Goal: Task Accomplishment & Management: Manage account settings

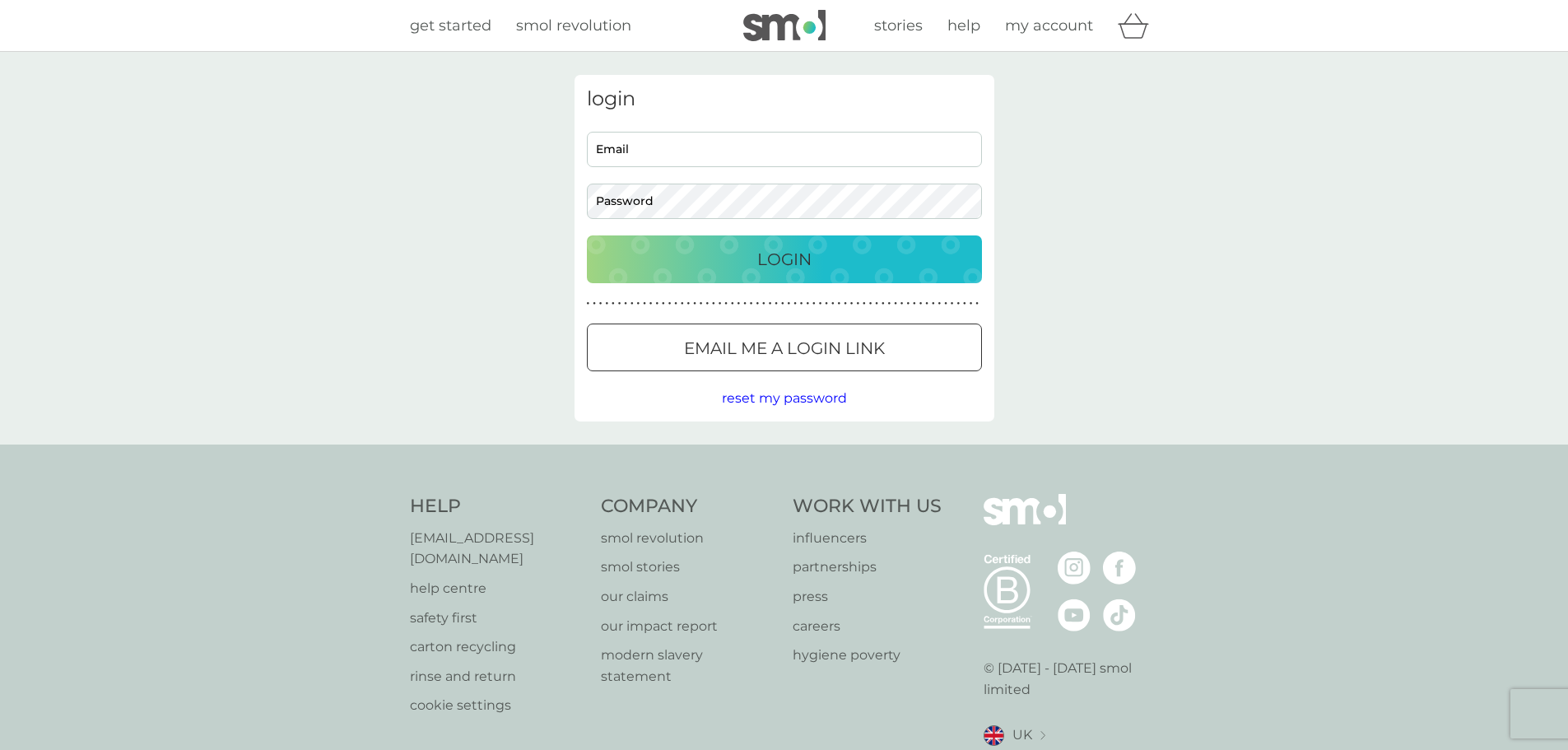
click at [709, 142] on input "Email" at bounding box center [784, 150] width 395 height 35
type input "[EMAIL_ADDRESS][DOMAIN_NAME]"
click at [823, 271] on div "Login" at bounding box center [784, 259] width 362 height 26
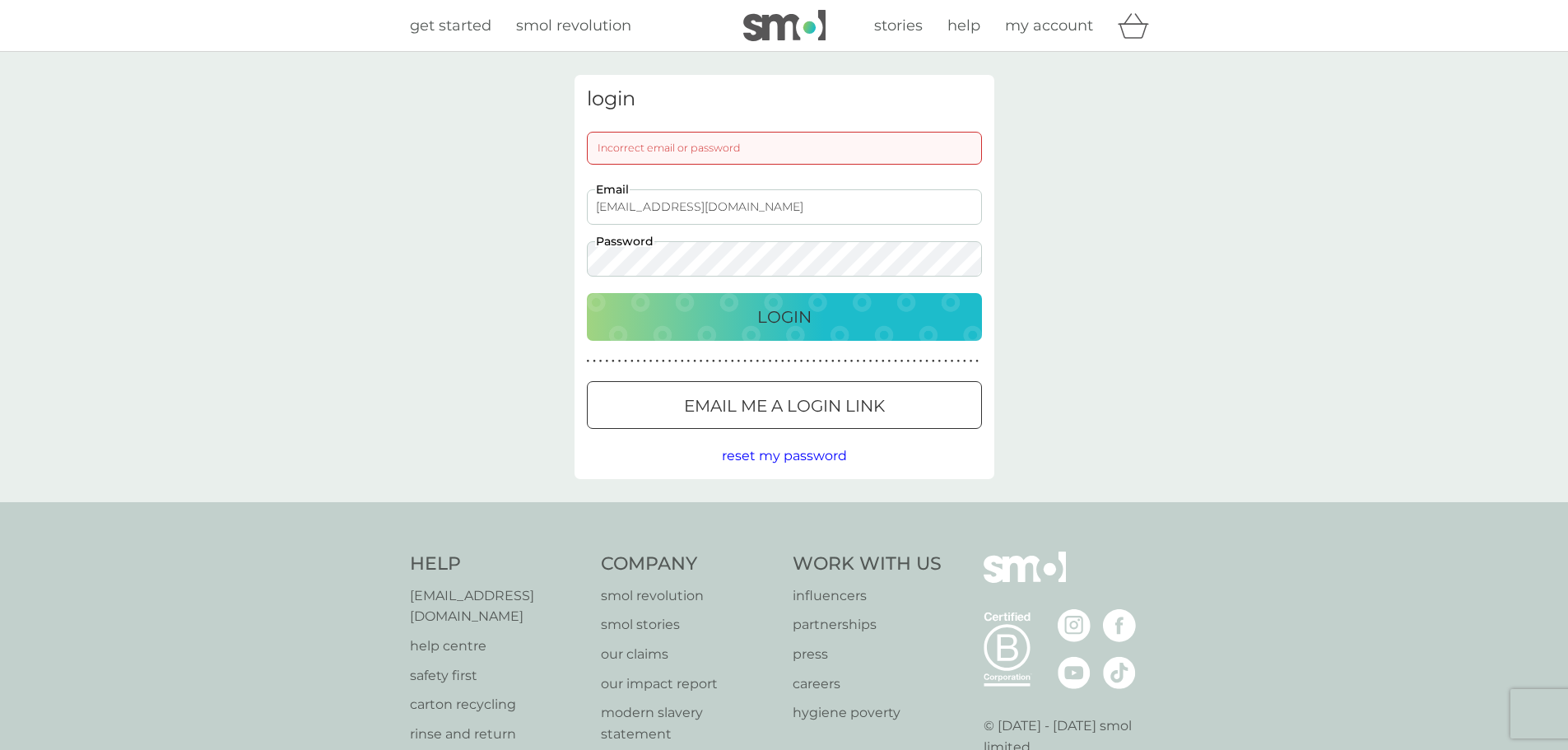
click at [586, 293] on button "Login" at bounding box center [784, 316] width 395 height 47
click at [777, 401] on div at bounding box center [784, 406] width 59 height 18
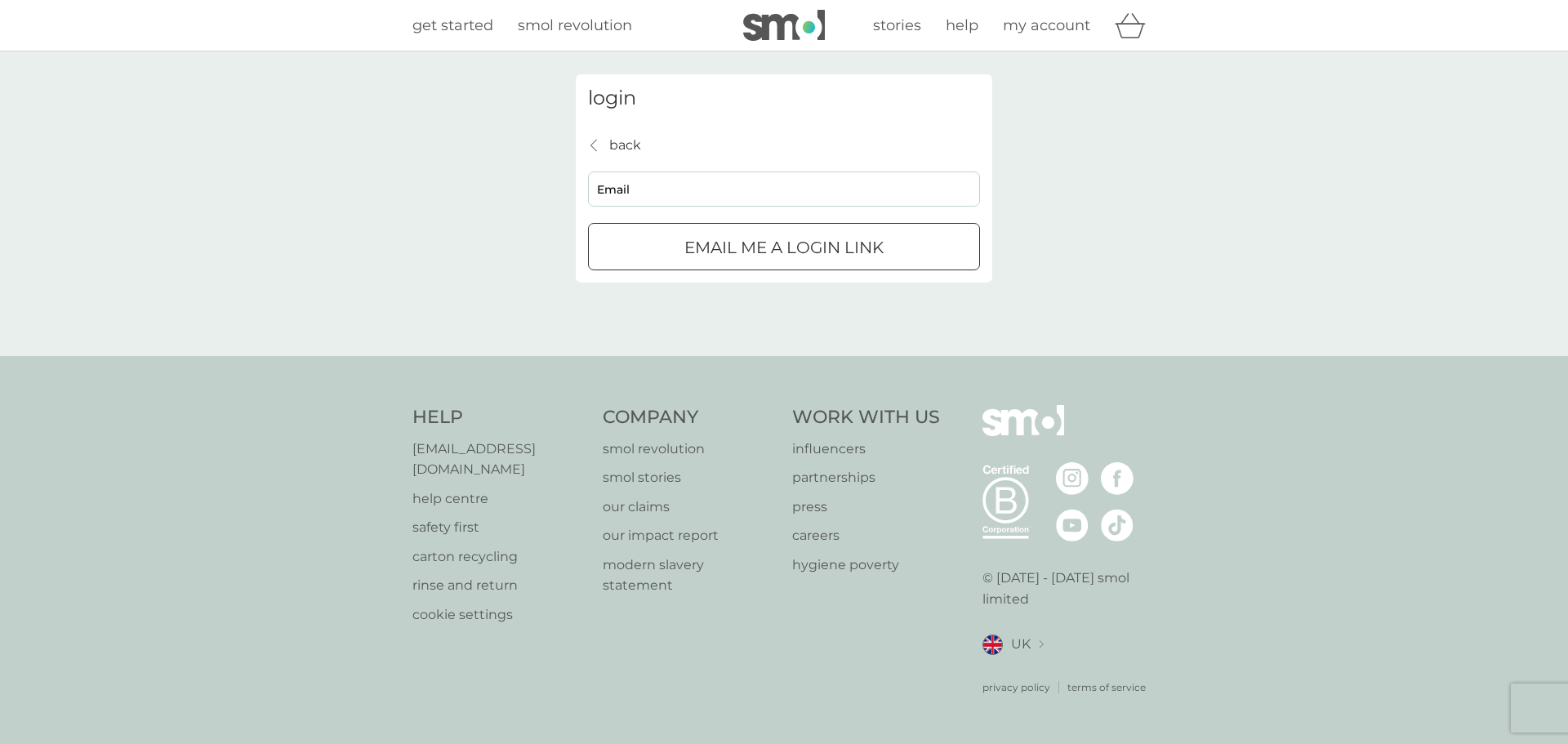
click at [693, 194] on input "Email" at bounding box center [784, 189] width 392 height 35
type input "[EMAIL_ADDRESS][DOMAIN_NAME]"
click at [753, 244] on p "Email me a login link" at bounding box center [784, 247] width 199 height 26
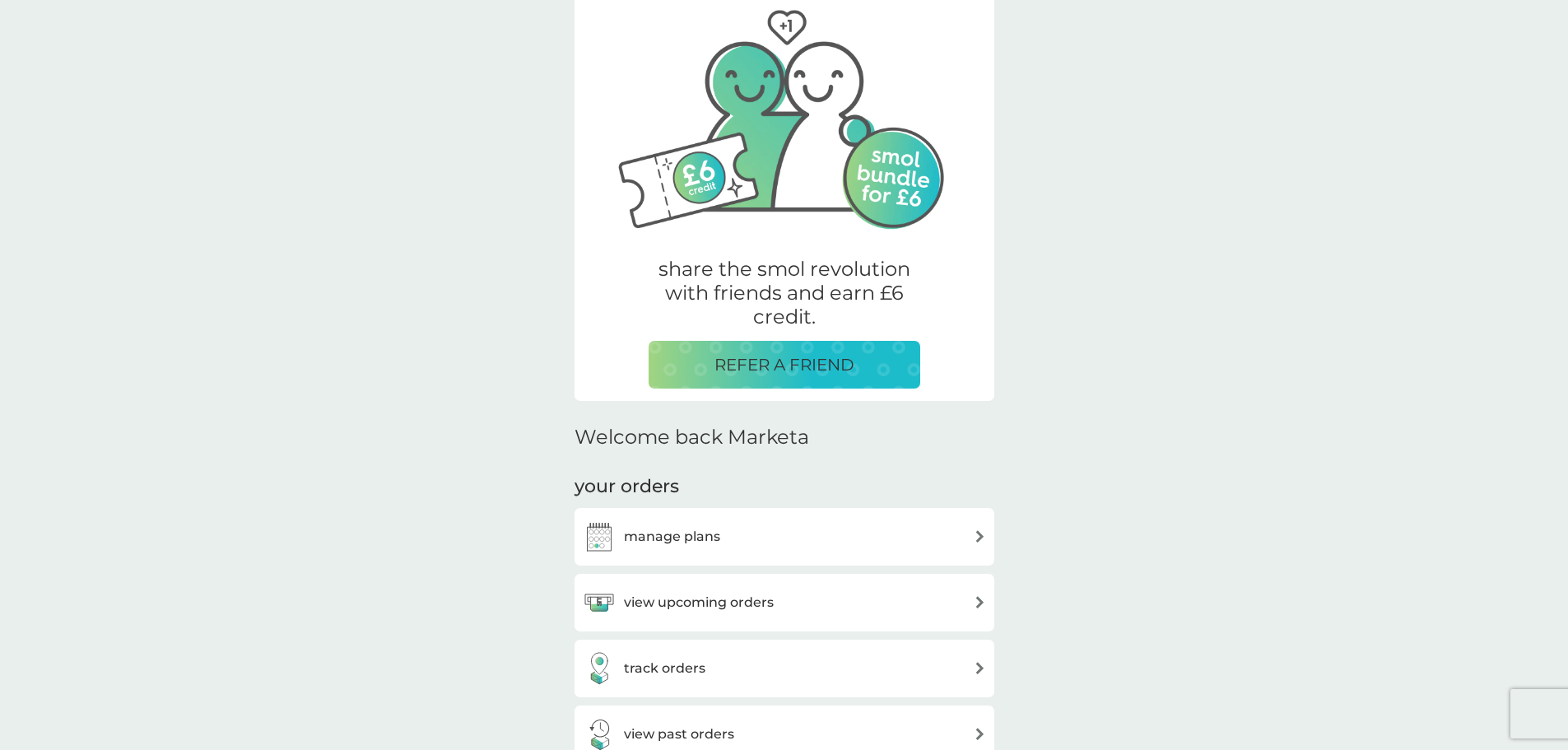
scroll to position [164, 0]
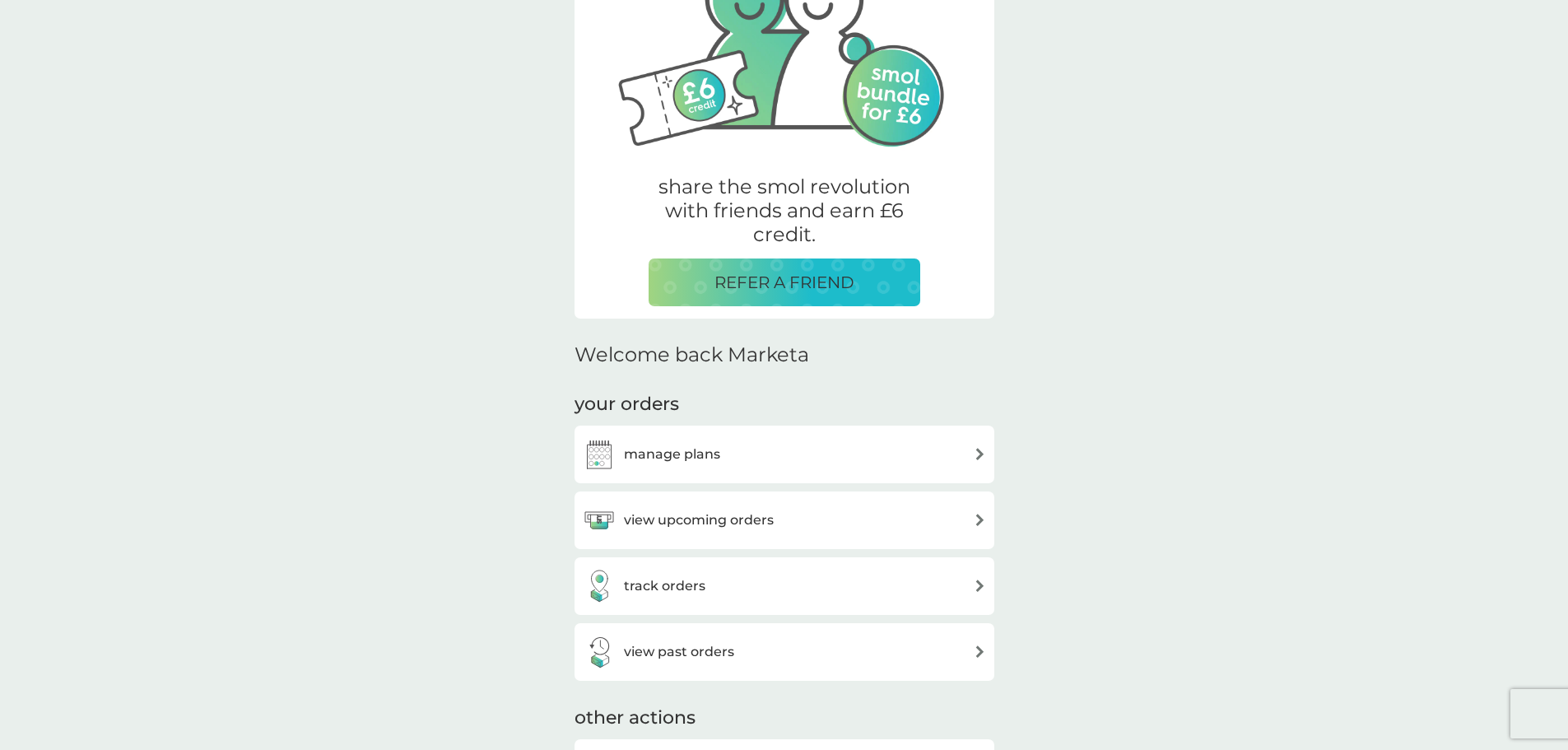
click at [719, 453] on div "manage plans" at bounding box center [784, 454] width 403 height 33
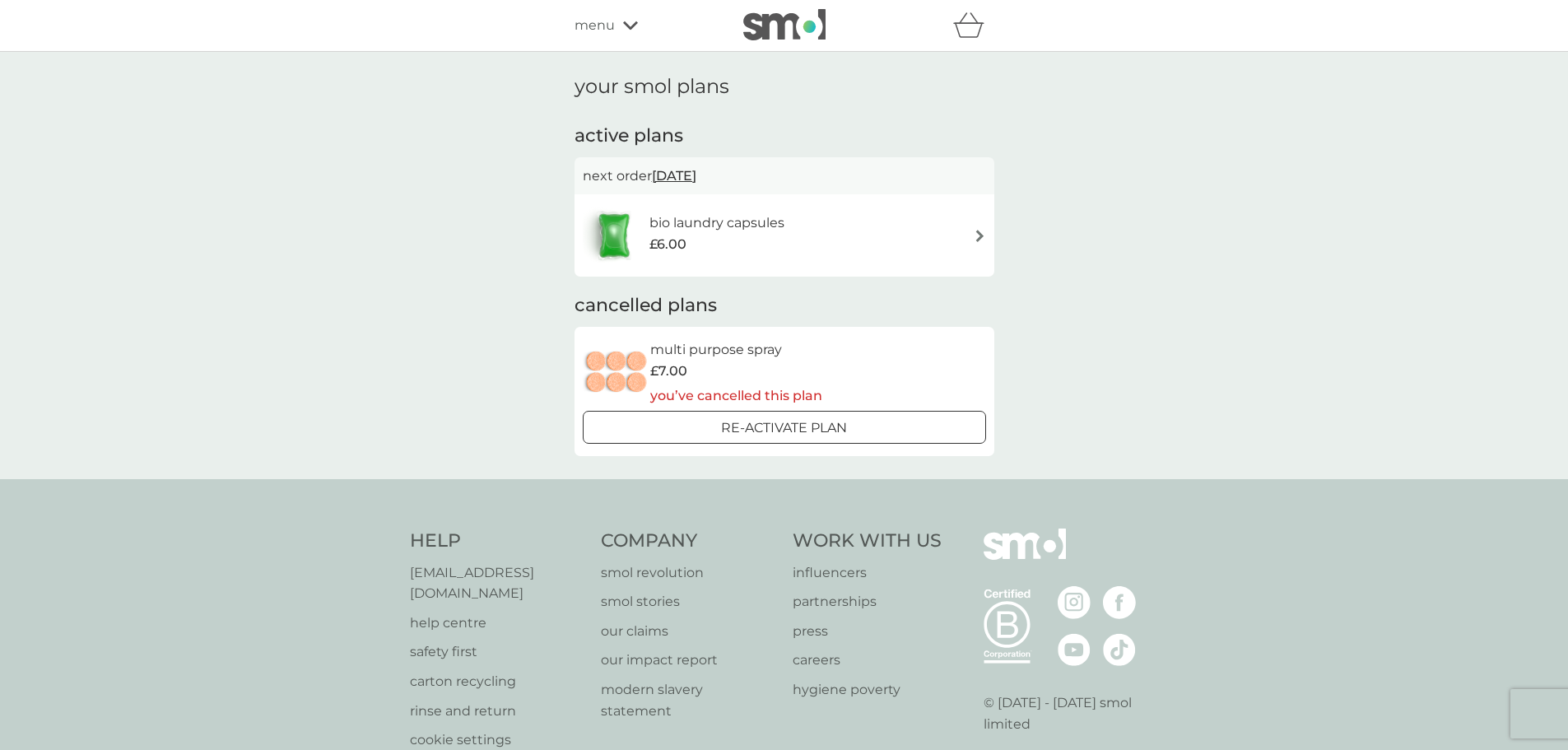
click at [725, 243] on div "£6.00" at bounding box center [717, 243] width 135 height 21
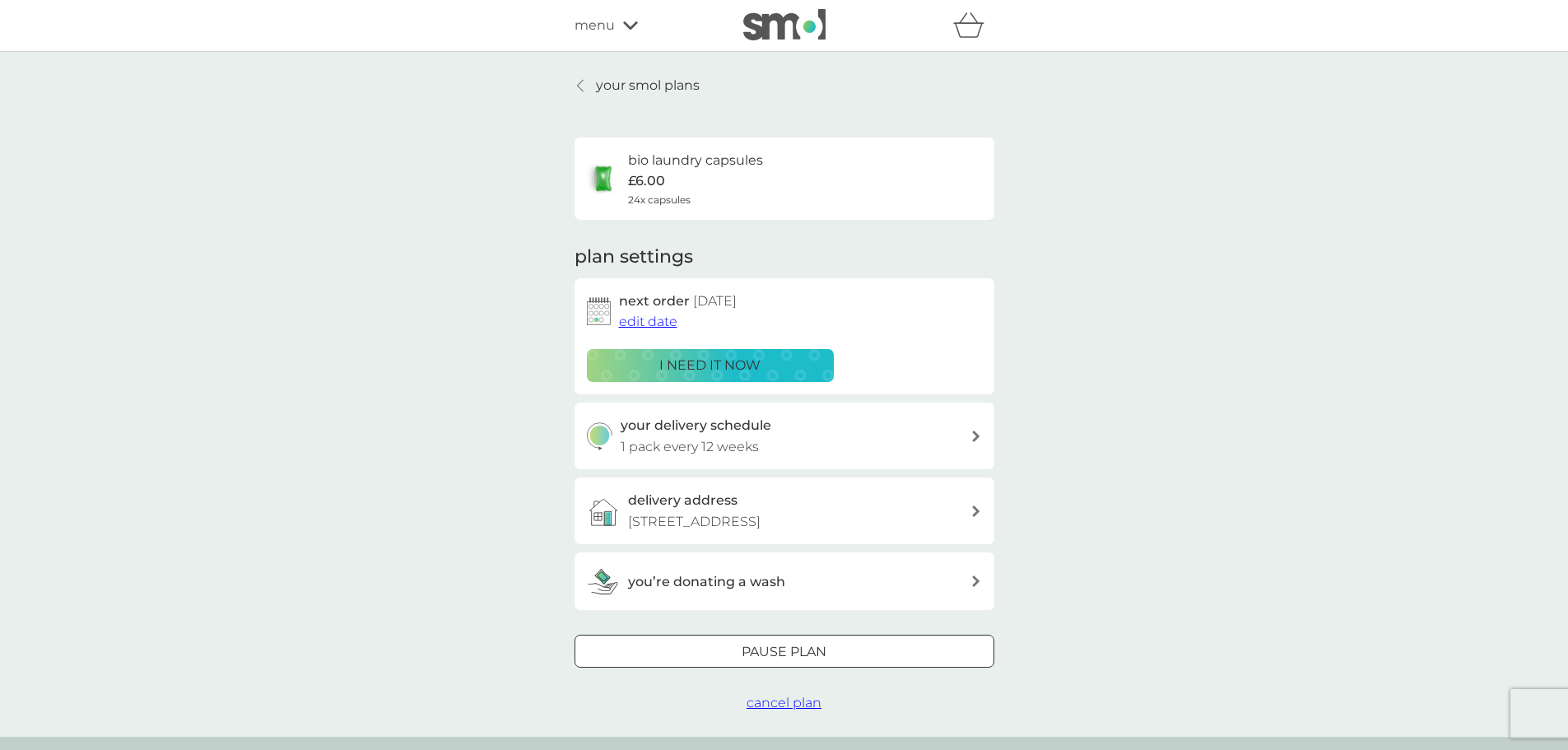
click at [744, 643] on p "Pause plan" at bounding box center [784, 651] width 85 height 21
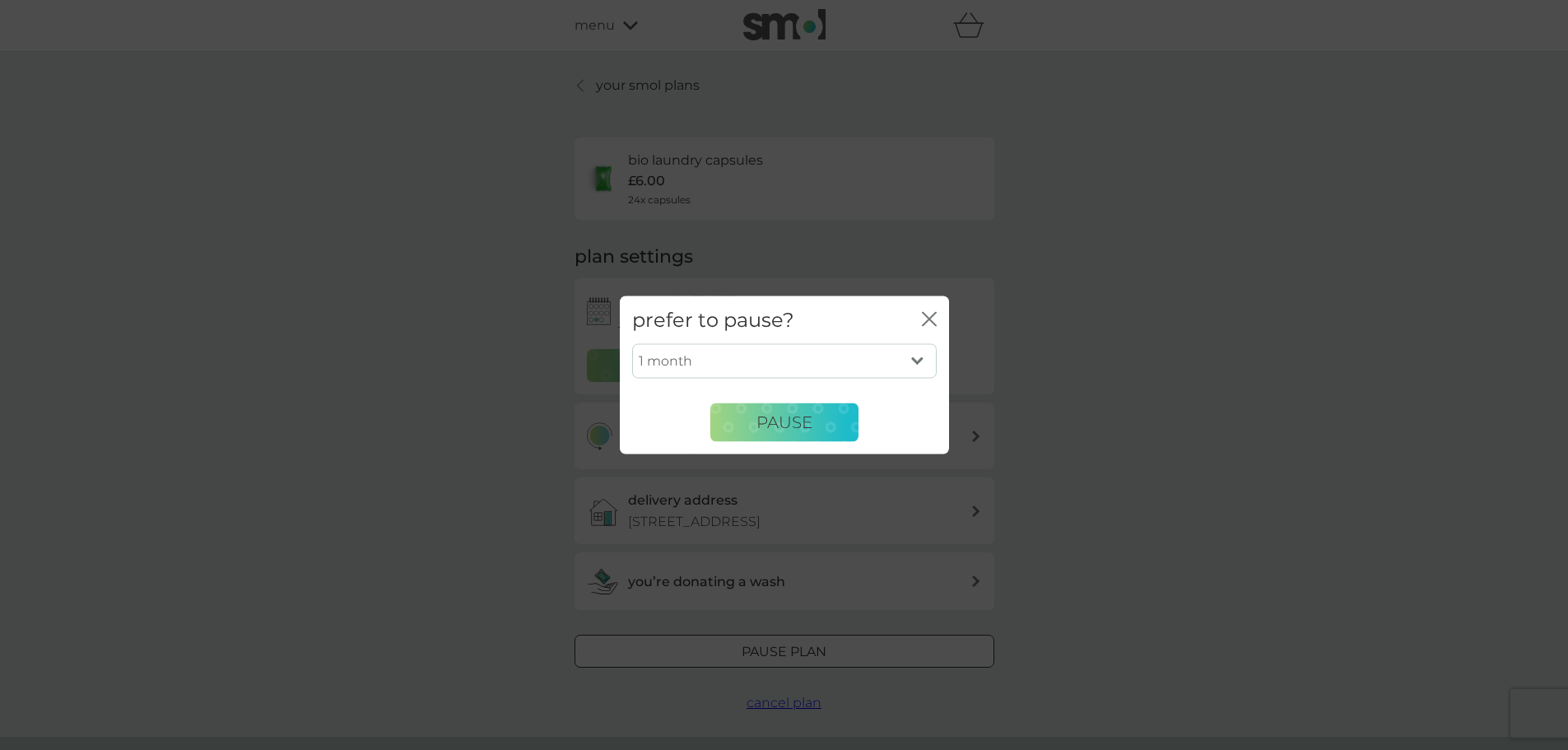
click at [729, 361] on select "1 month 2 months 3 months 4 months 5 months 6 months" at bounding box center [784, 361] width 305 height 34
drag, startPoint x: 1113, startPoint y: 446, endPoint x: 967, endPoint y: 385, distance: 158.2
click at [1108, 445] on div "prefer to pause? close 1 month 2 months 3 months 4 months 5 months 6 months Pau…" at bounding box center [784, 375] width 1568 height 750
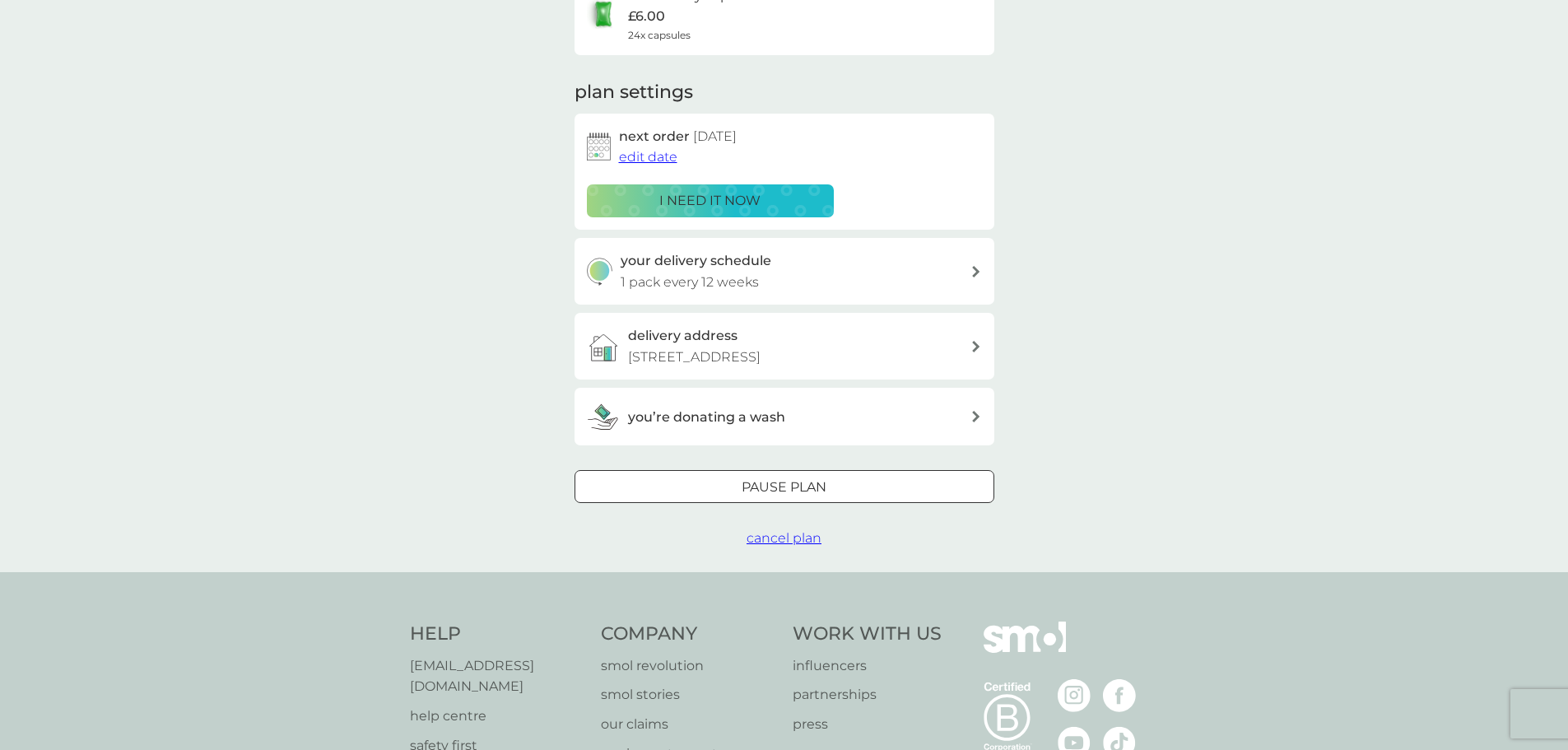
scroll to position [247, 0]
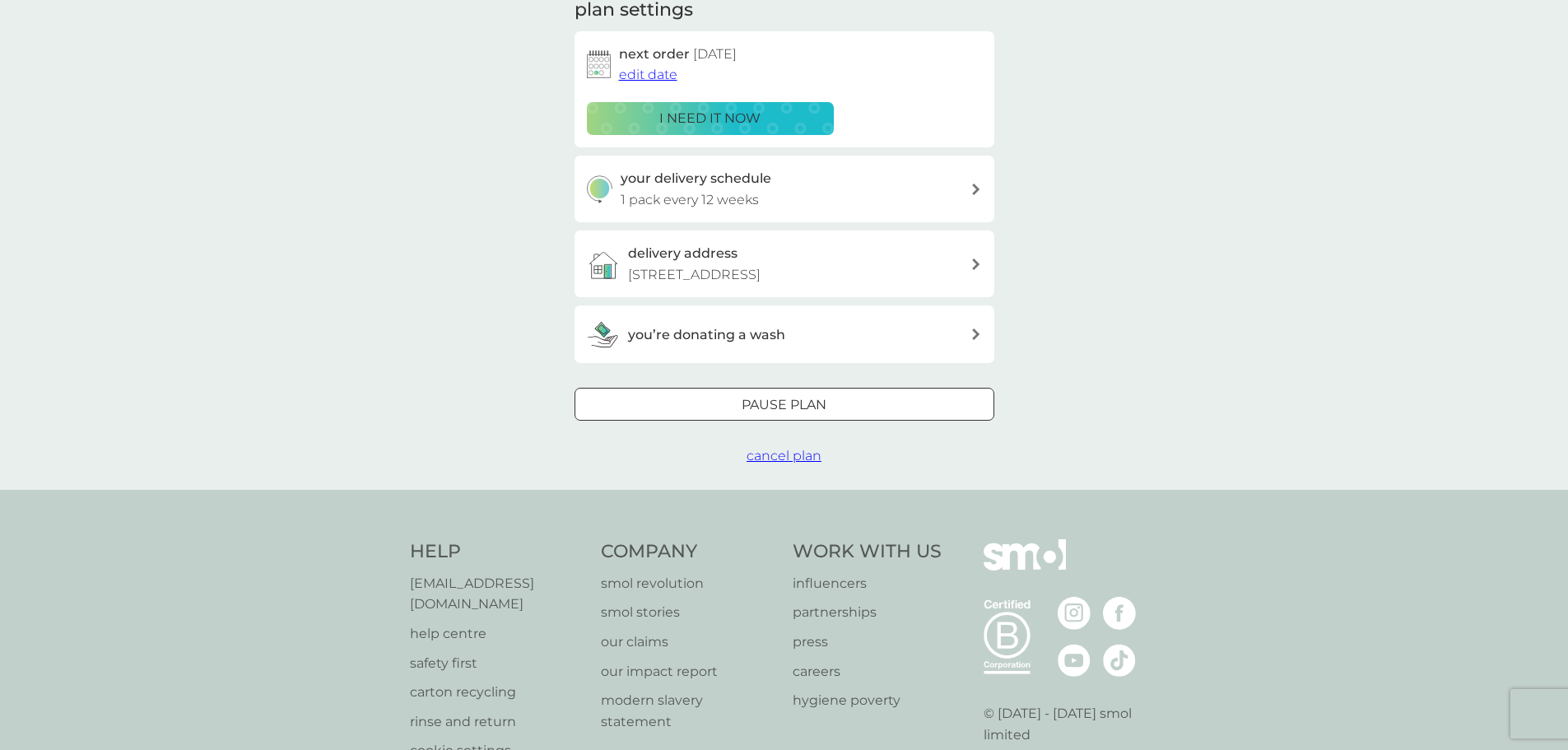
click at [787, 452] on span "cancel plan" at bounding box center [784, 455] width 75 height 16
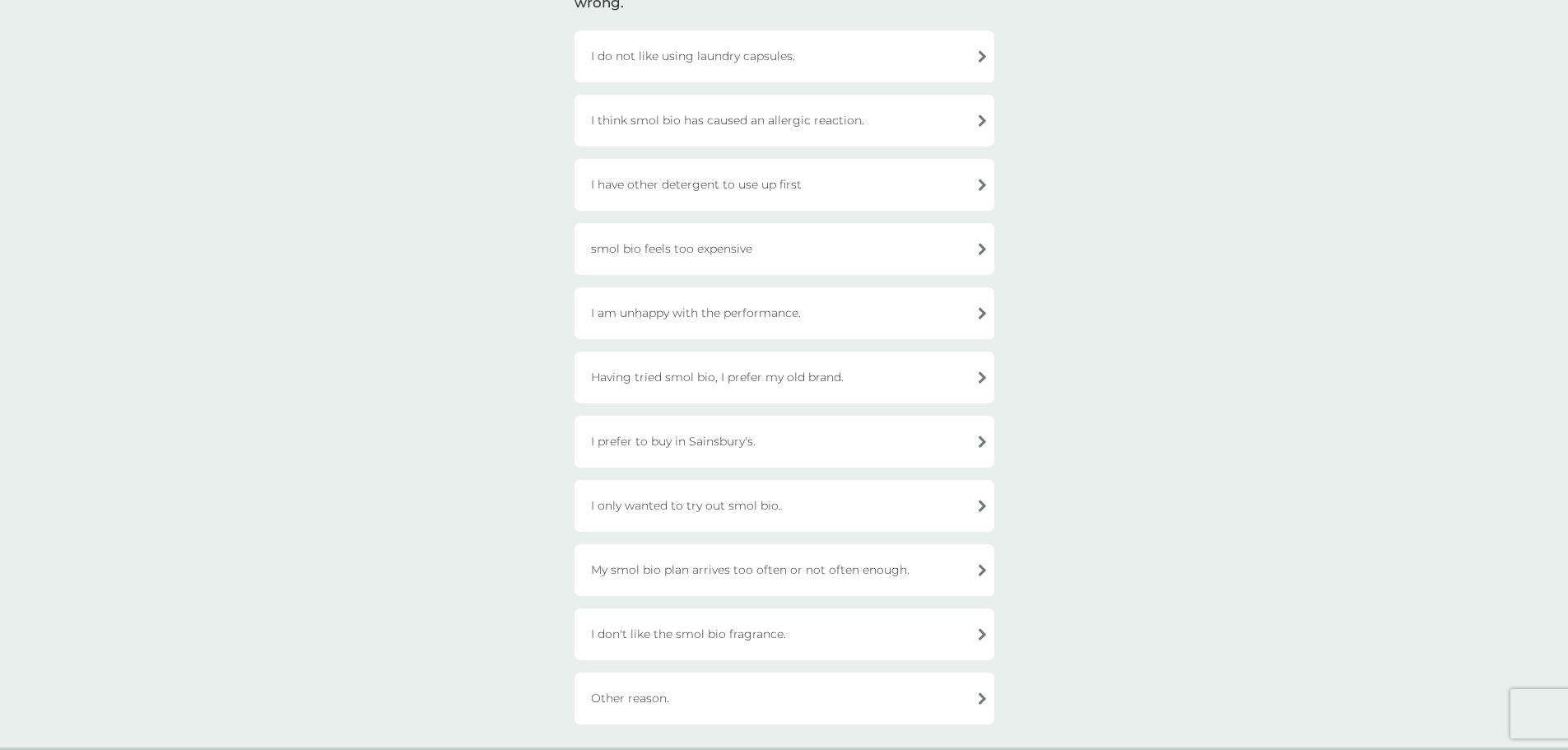
scroll to position [247, 0]
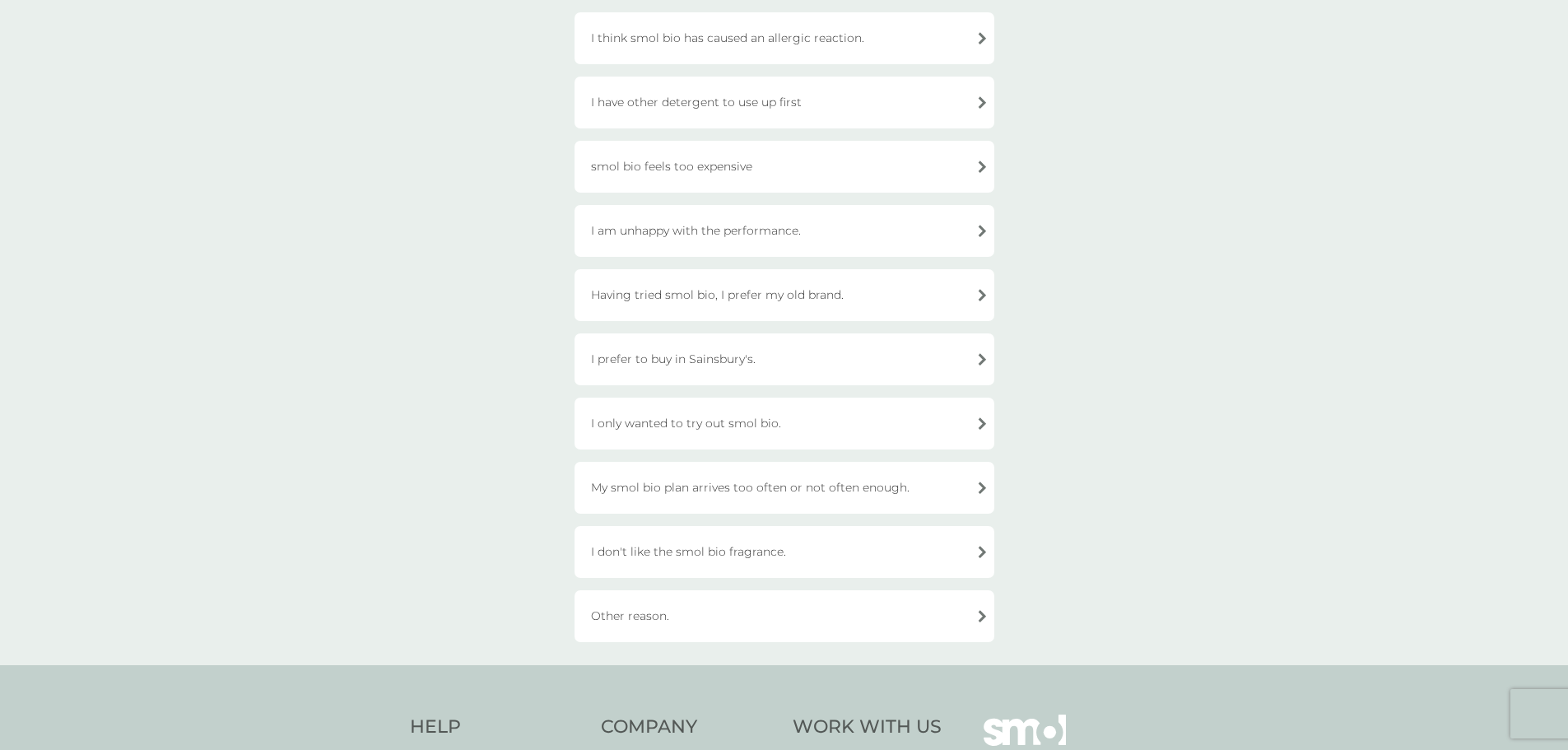
click at [781, 613] on div "Other reason." at bounding box center [784, 616] width 420 height 52
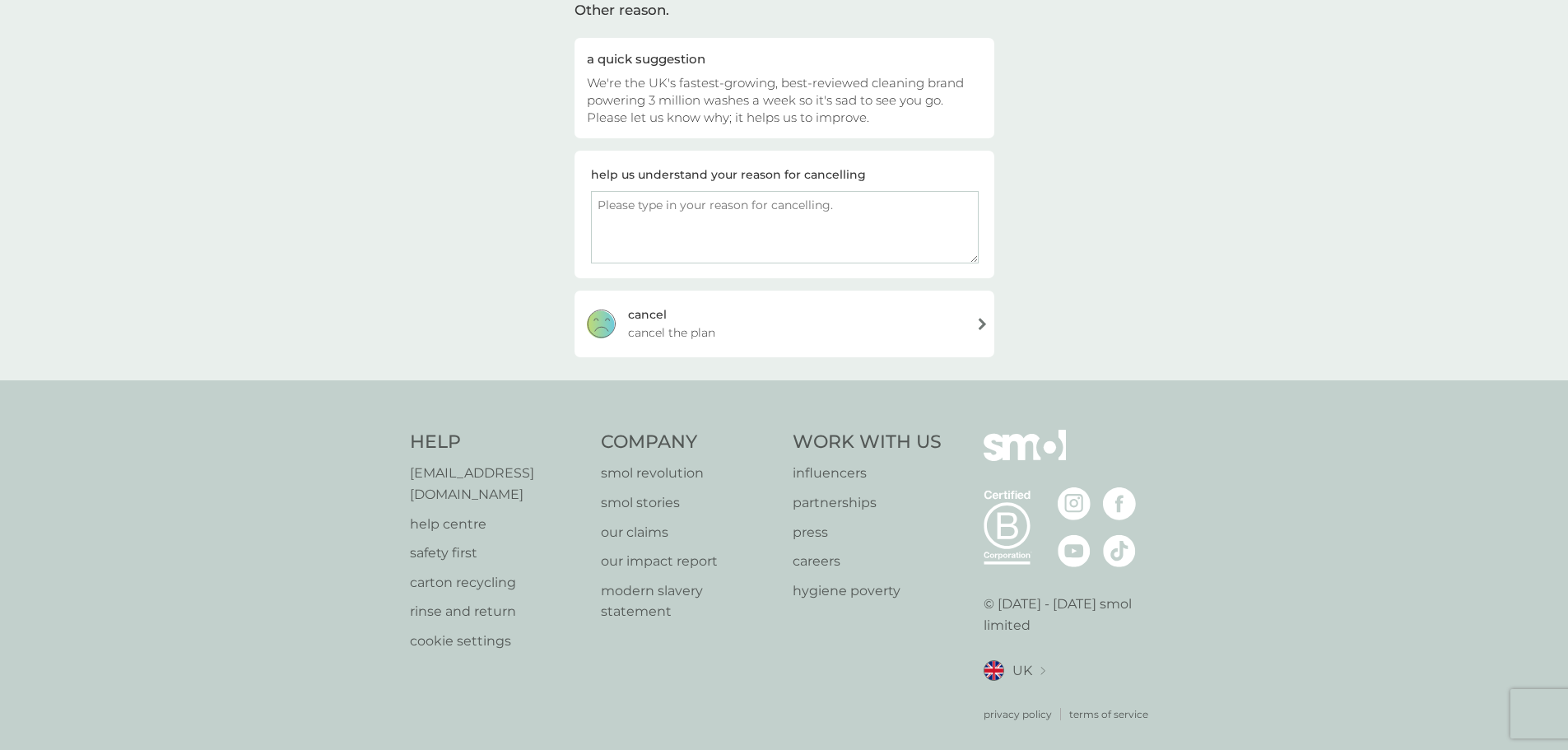
click at [665, 221] on textarea at bounding box center [784, 227] width 388 height 72
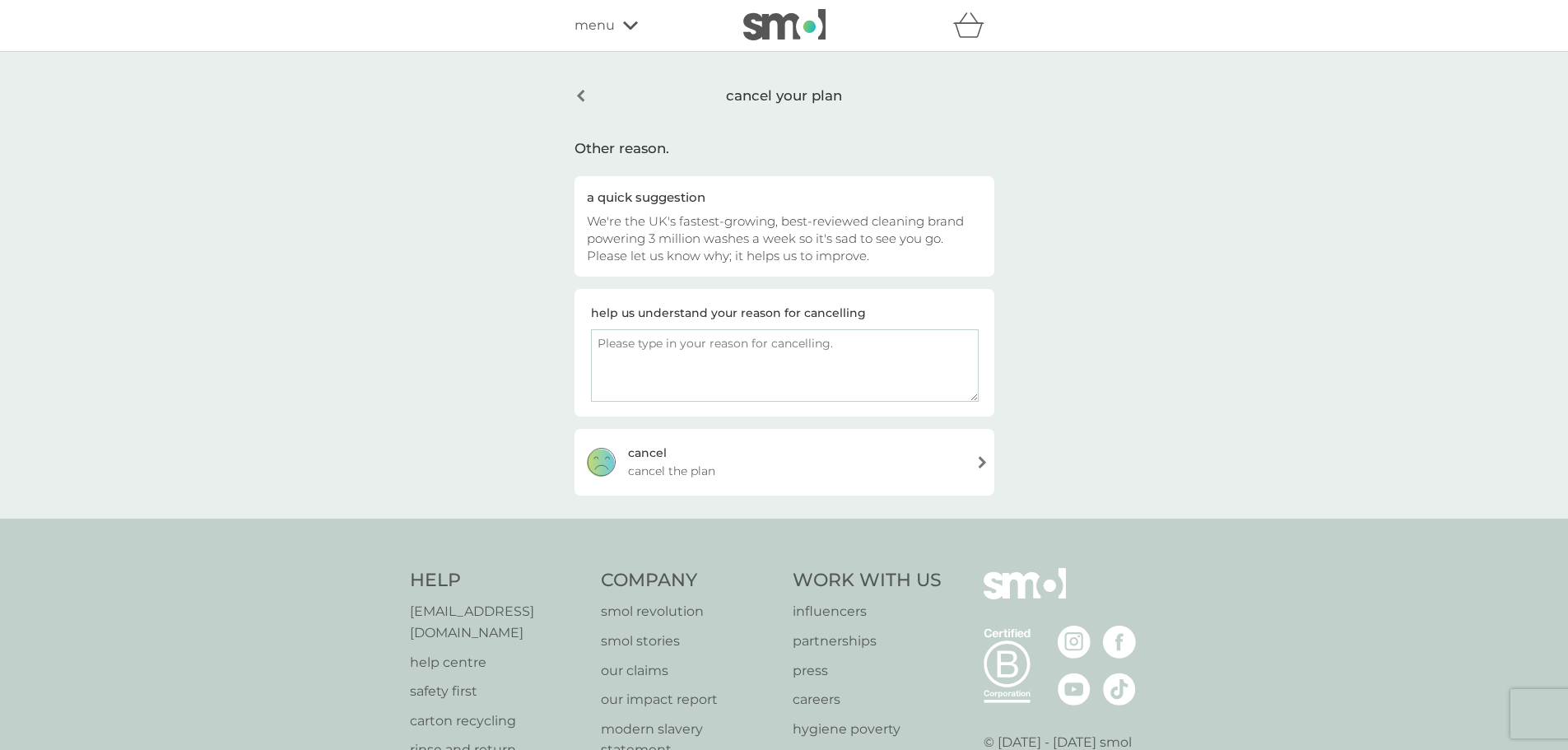
click at [609, 373] on textarea at bounding box center [784, 365] width 388 height 72
type textarea "I will be moving out of the country, but I am happy wiht all smol products I ha…"
click at [692, 472] on span "cancel the plan" at bounding box center [672, 470] width 87 height 18
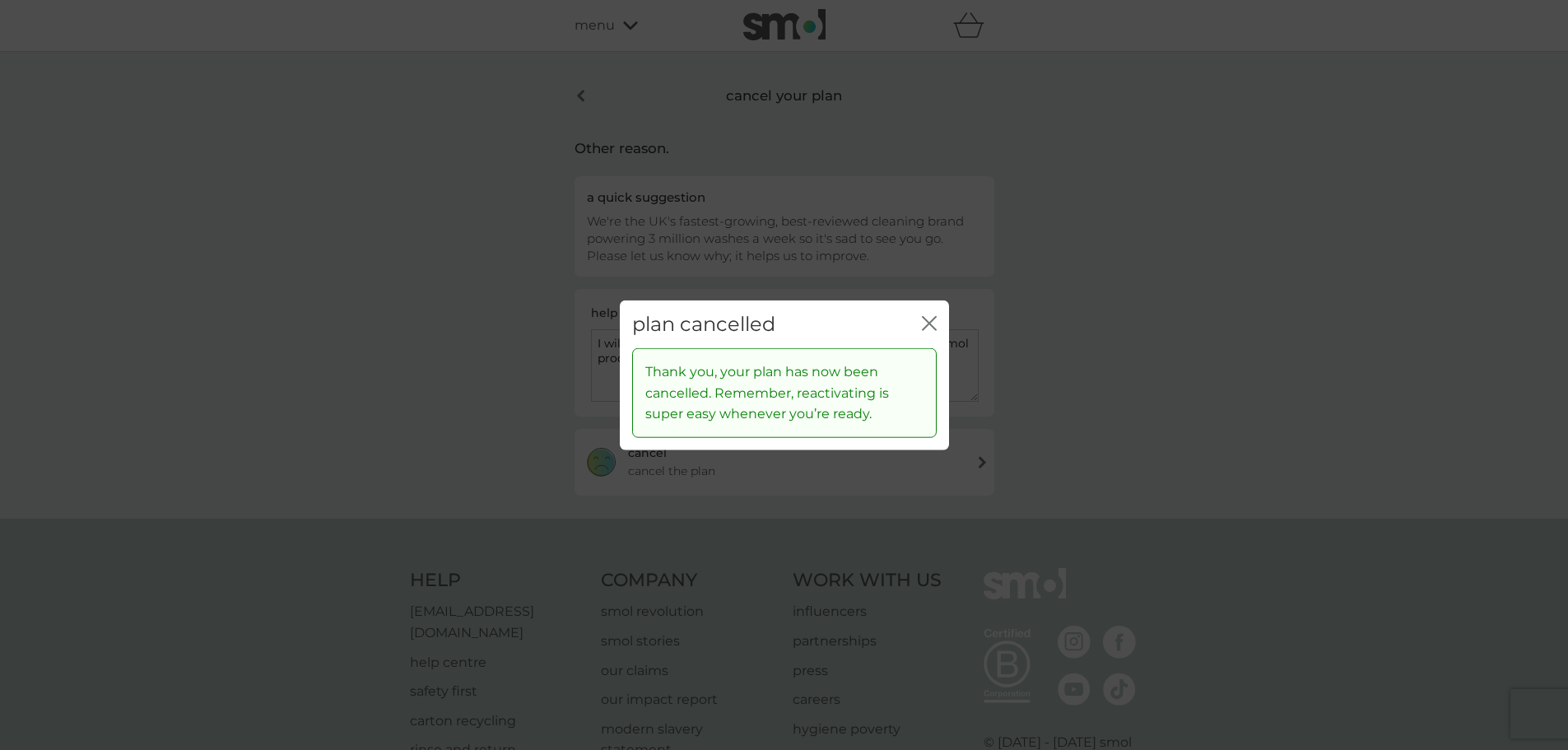
click at [931, 317] on icon "close" at bounding box center [929, 322] width 15 height 15
